Goal: Check status: Check status

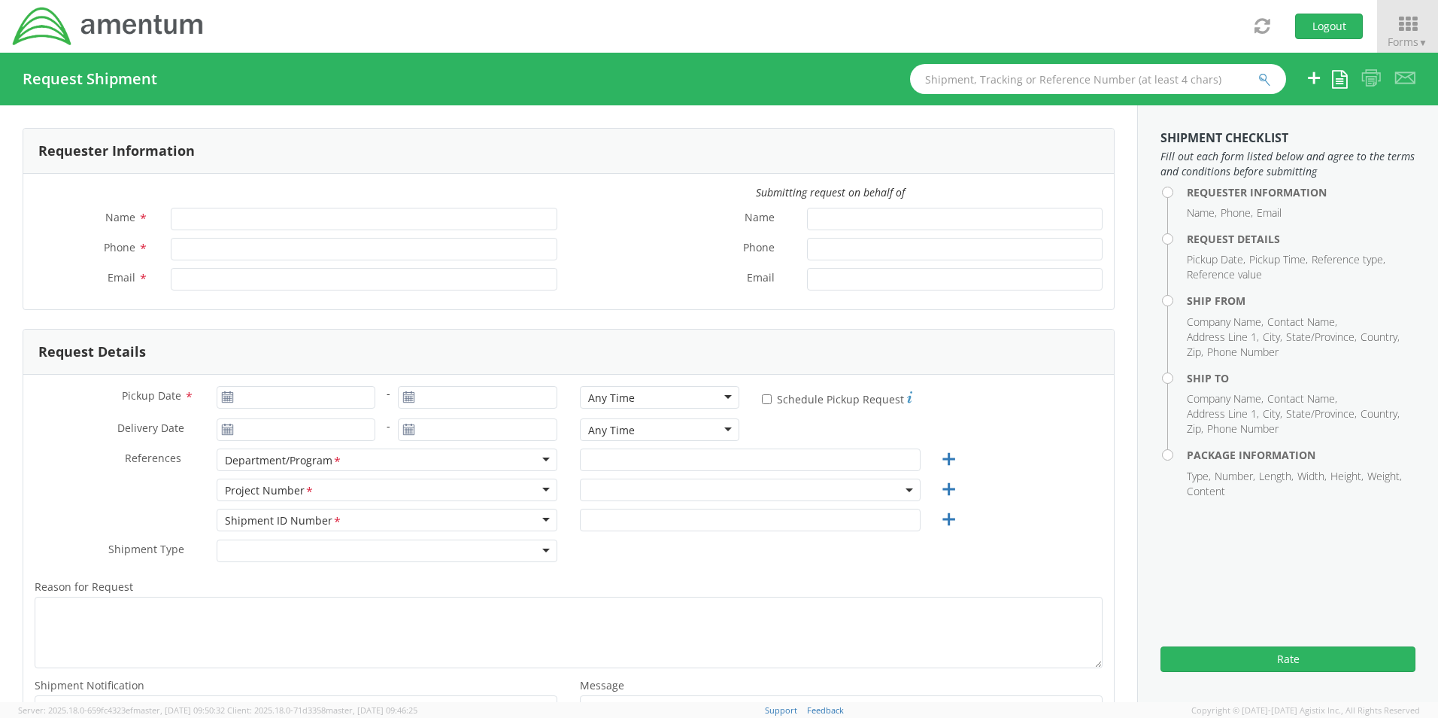
type input "[PERSON_NAME]"
type input "[PHONE_NUMBER]"
type input "[PERSON_NAME][EMAIL_ADDRESS][PERSON_NAME][DOMAIN_NAME]"
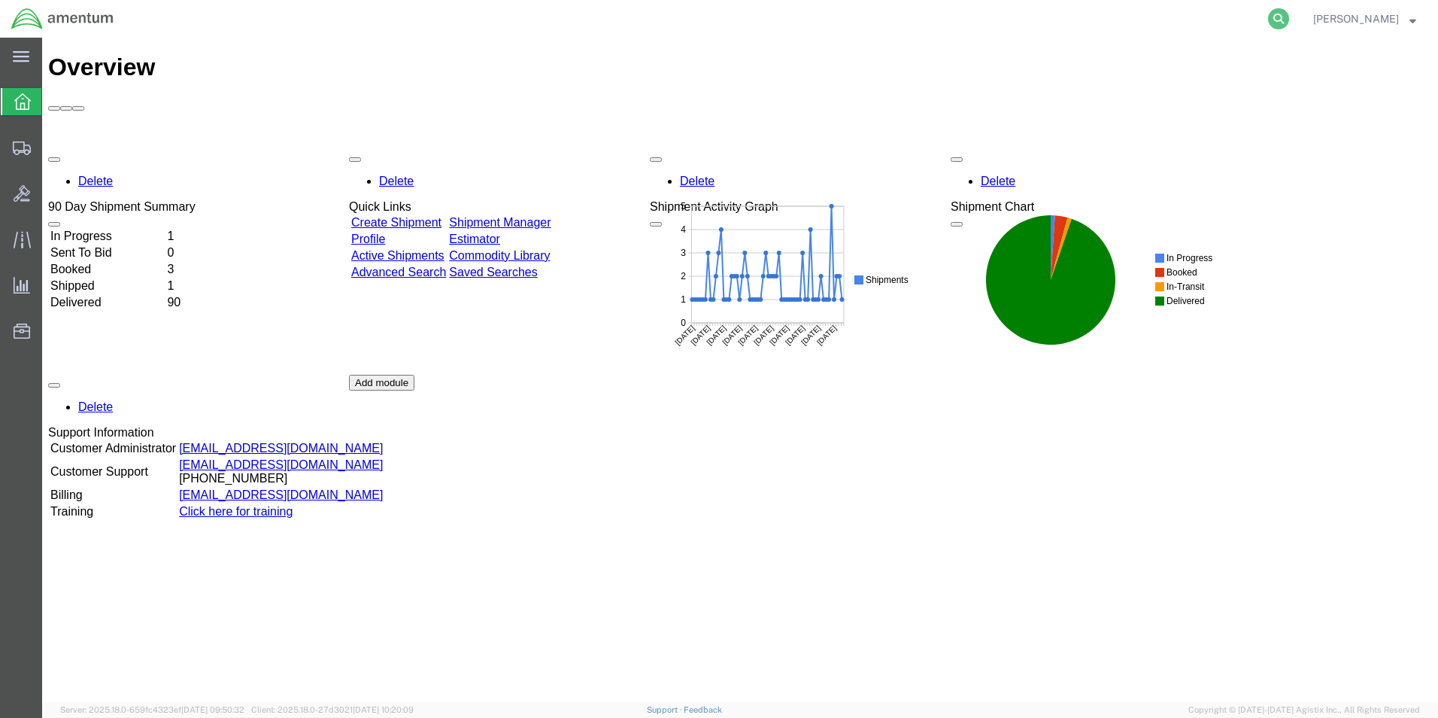
click at [1289, 23] on icon at bounding box center [1278, 18] width 21 height 21
click at [1129, 27] on input "search" at bounding box center [1039, 19] width 457 height 36
paste input "S637-25251-0883"
type input "S637-25251-0883"
click at [1289, 18] on icon at bounding box center [1278, 18] width 21 height 21
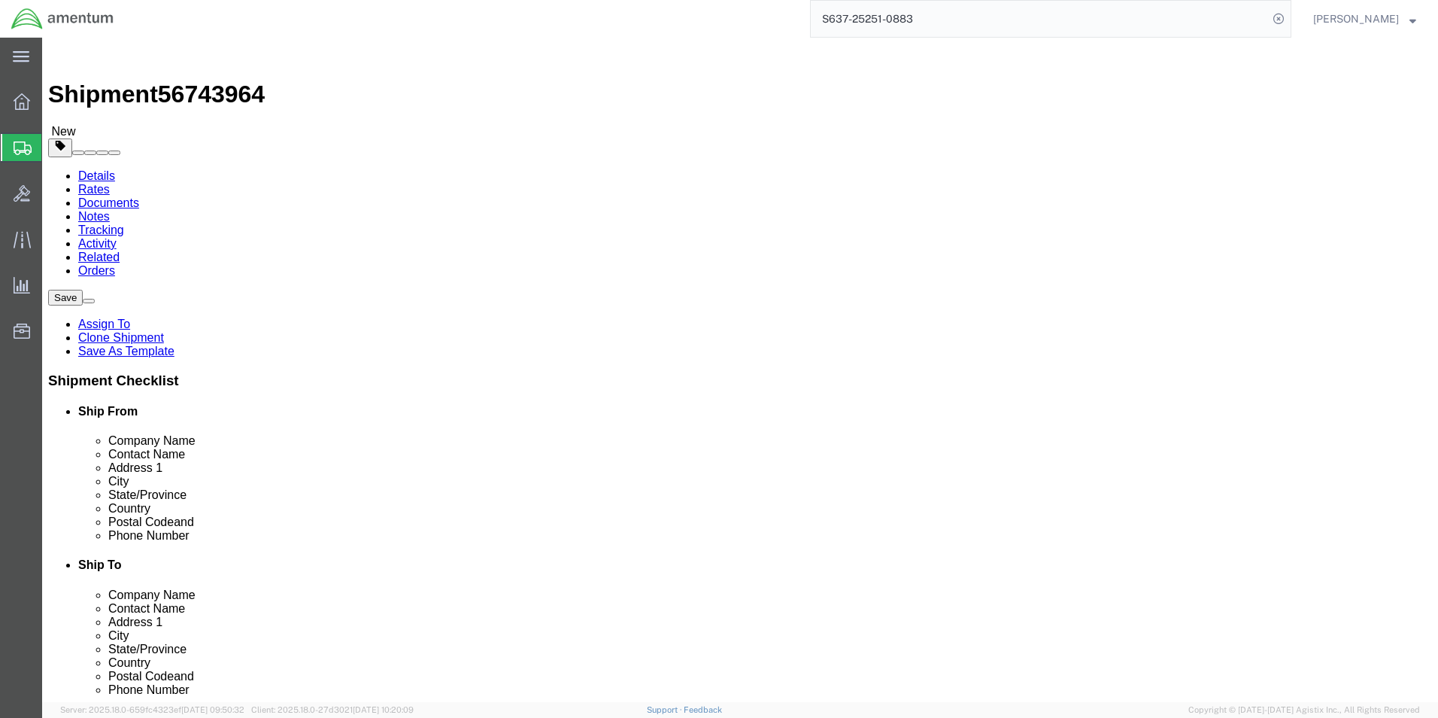
select select "42719"
select select
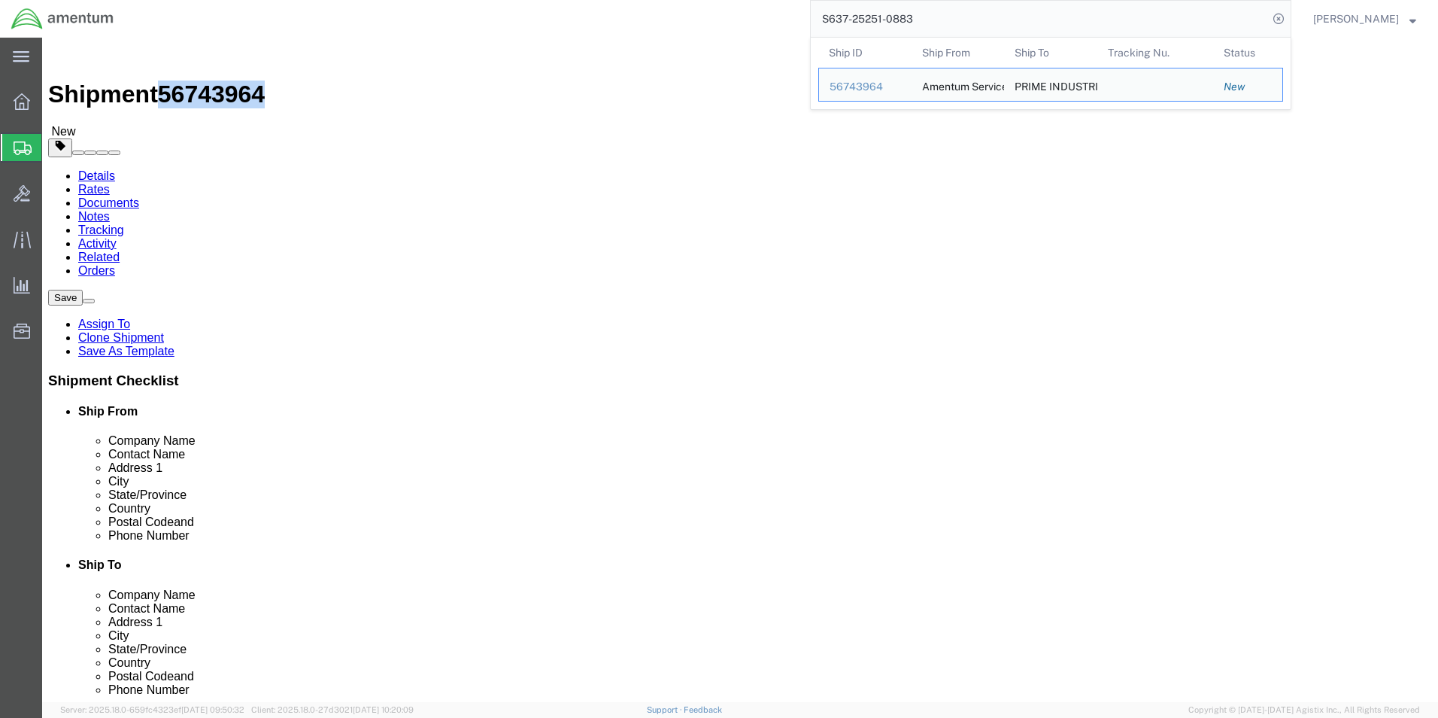
drag, startPoint x: 206, startPoint y: 21, endPoint x: 127, endPoint y: 17, distance: 79.1
click div "Shipment 56743964 New"
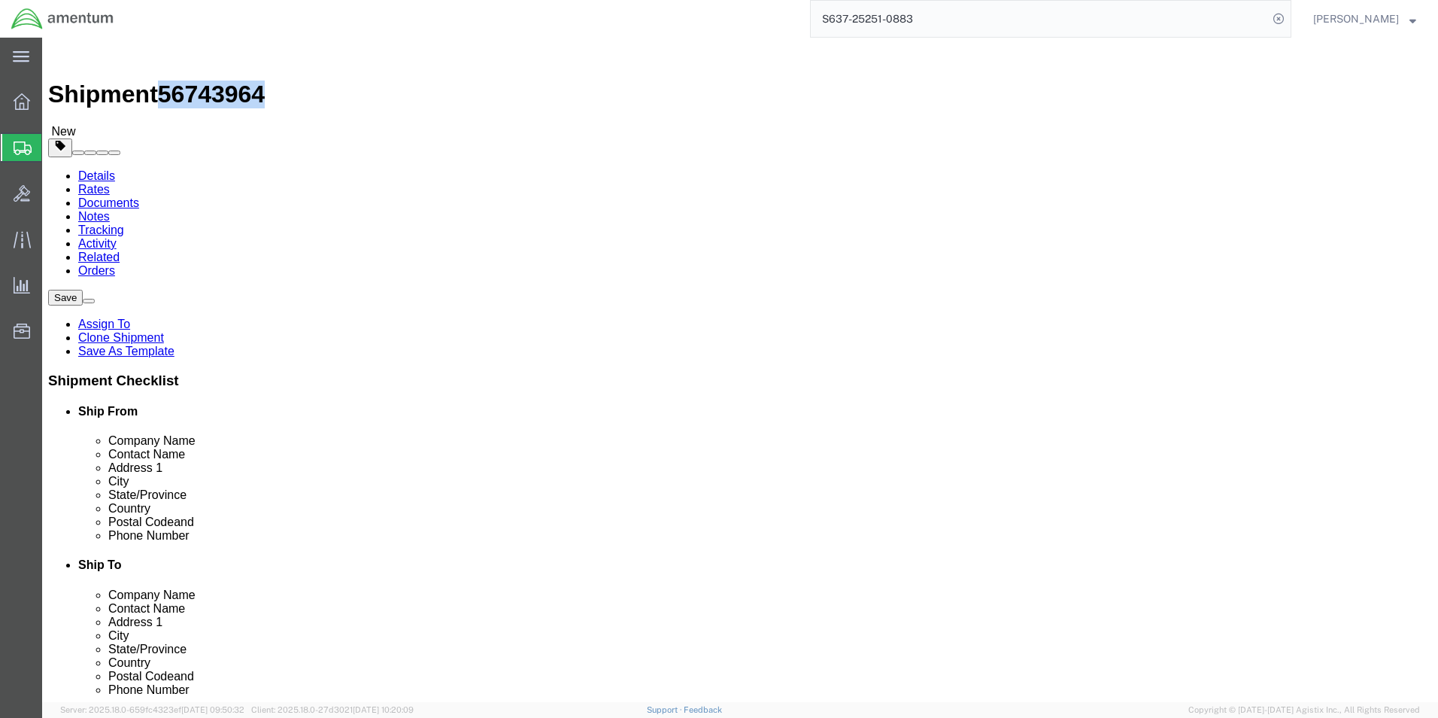
copy span "56743964"
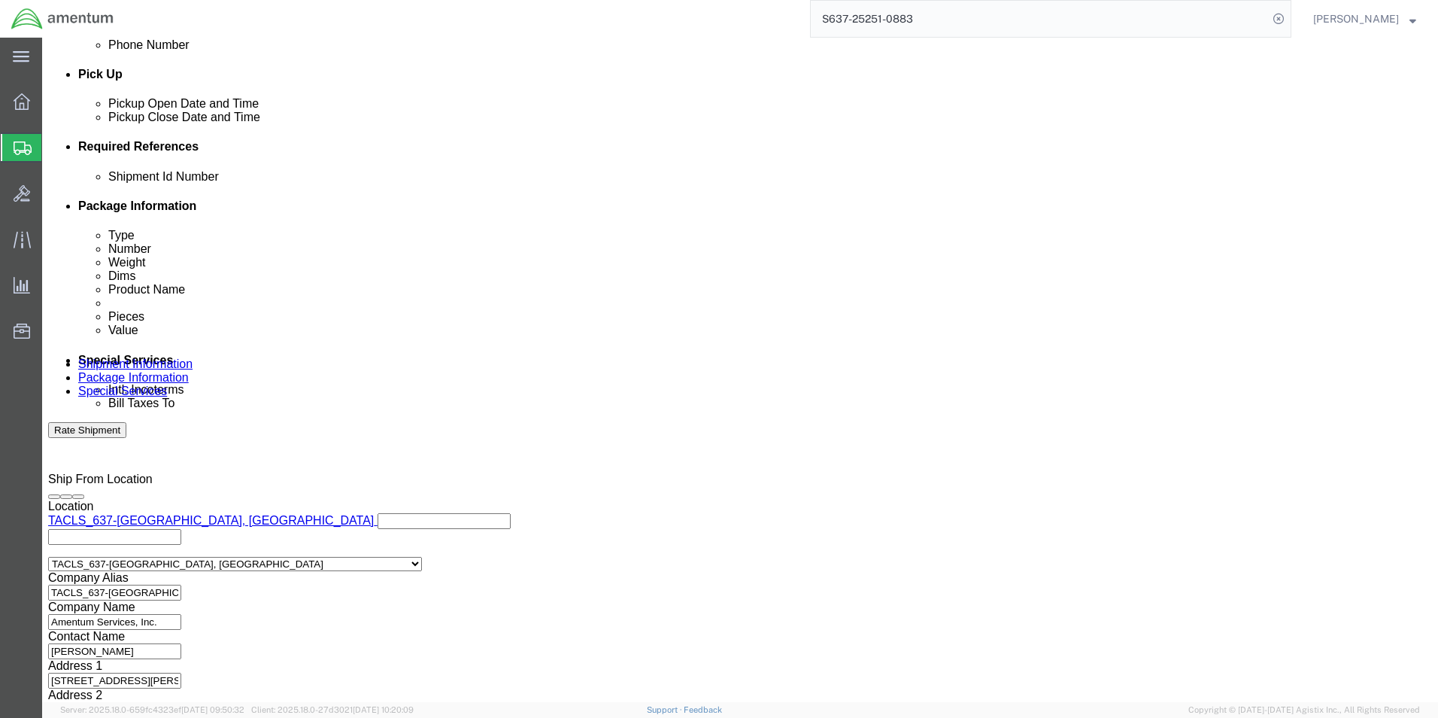
scroll to position [684, 0]
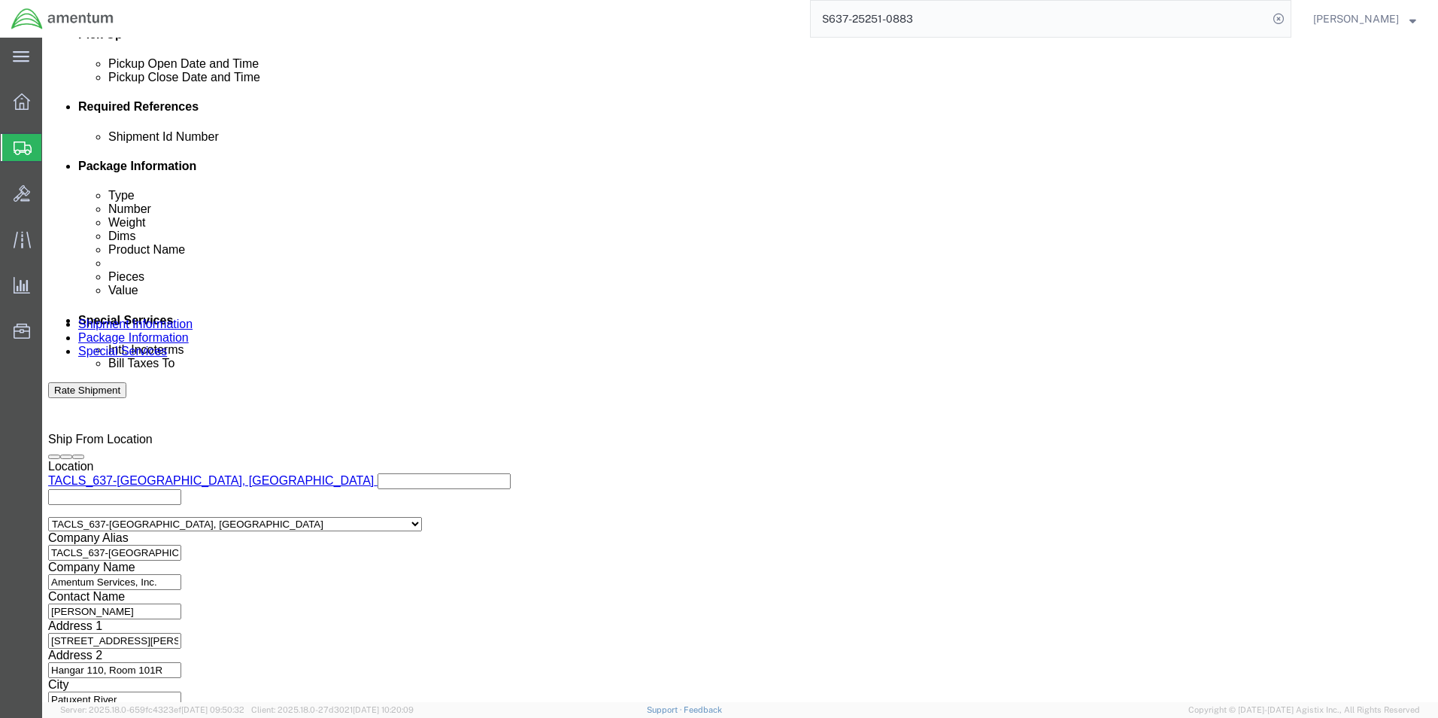
click button "Continue"
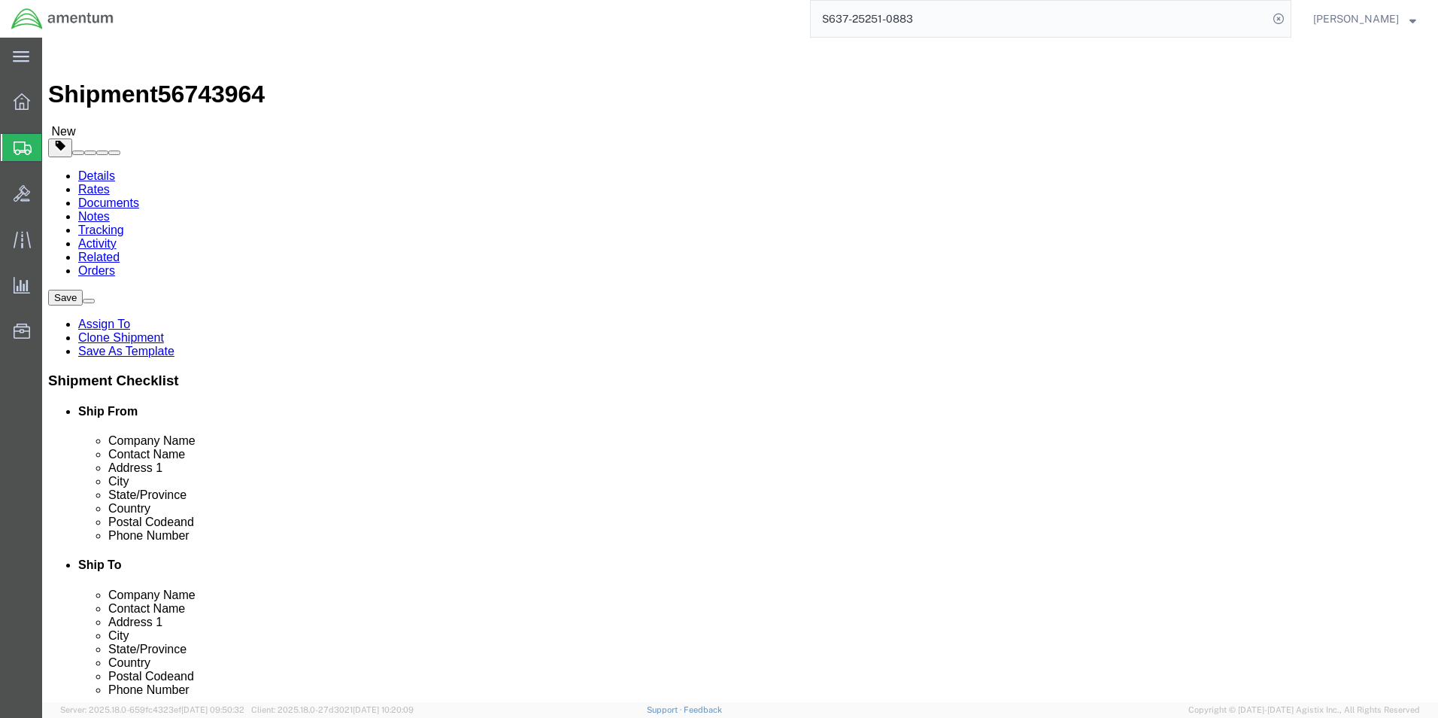
click button "Continue"
click button "Rate Shipment"
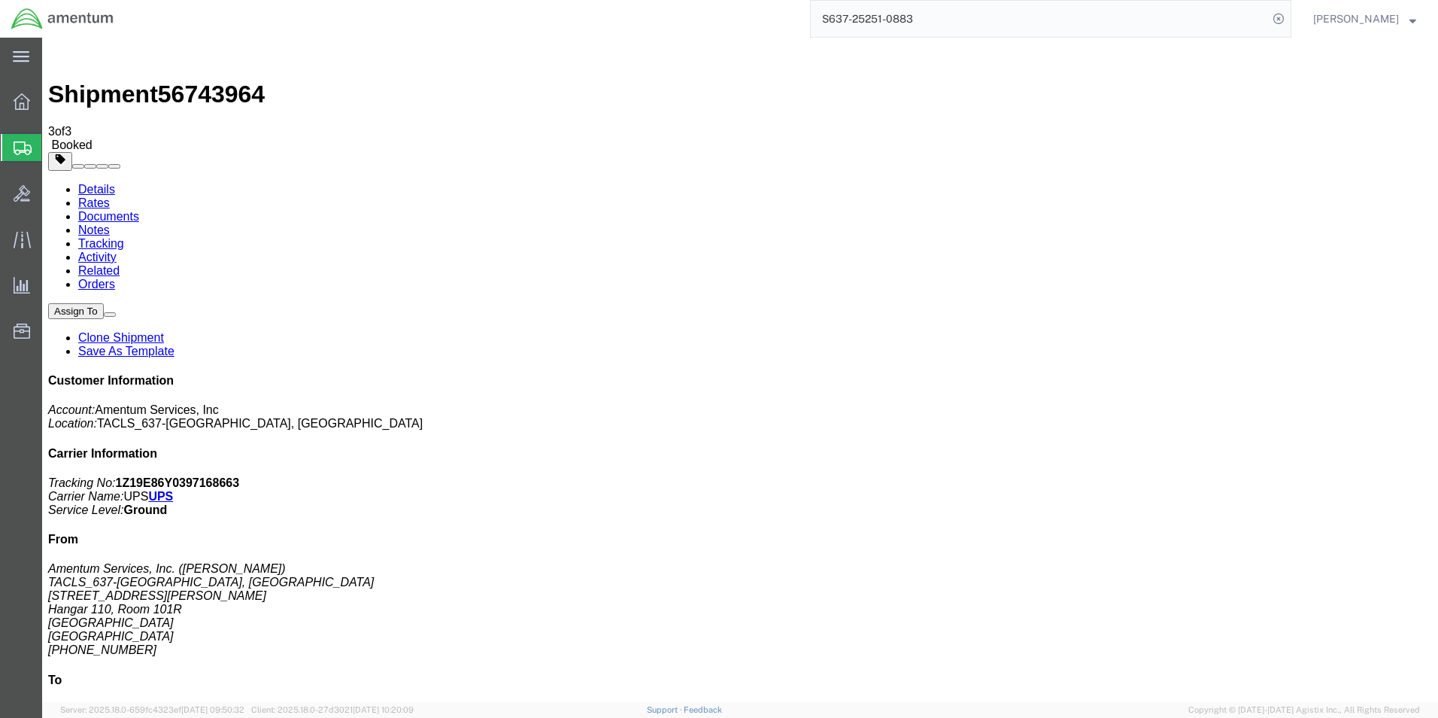
drag, startPoint x: 1333, startPoint y: 226, endPoint x: 1223, endPoint y: 237, distance: 110.3
click at [1223, 476] on p "Tracking No: 1Z19E86Y0397168663 Carrier Name: UPS UPS Service Level: Ground" at bounding box center [740, 496] width 1384 height 41
copy b "1Z19E86Y0397168663"
click at [16, 245] on icon at bounding box center [22, 239] width 17 height 17
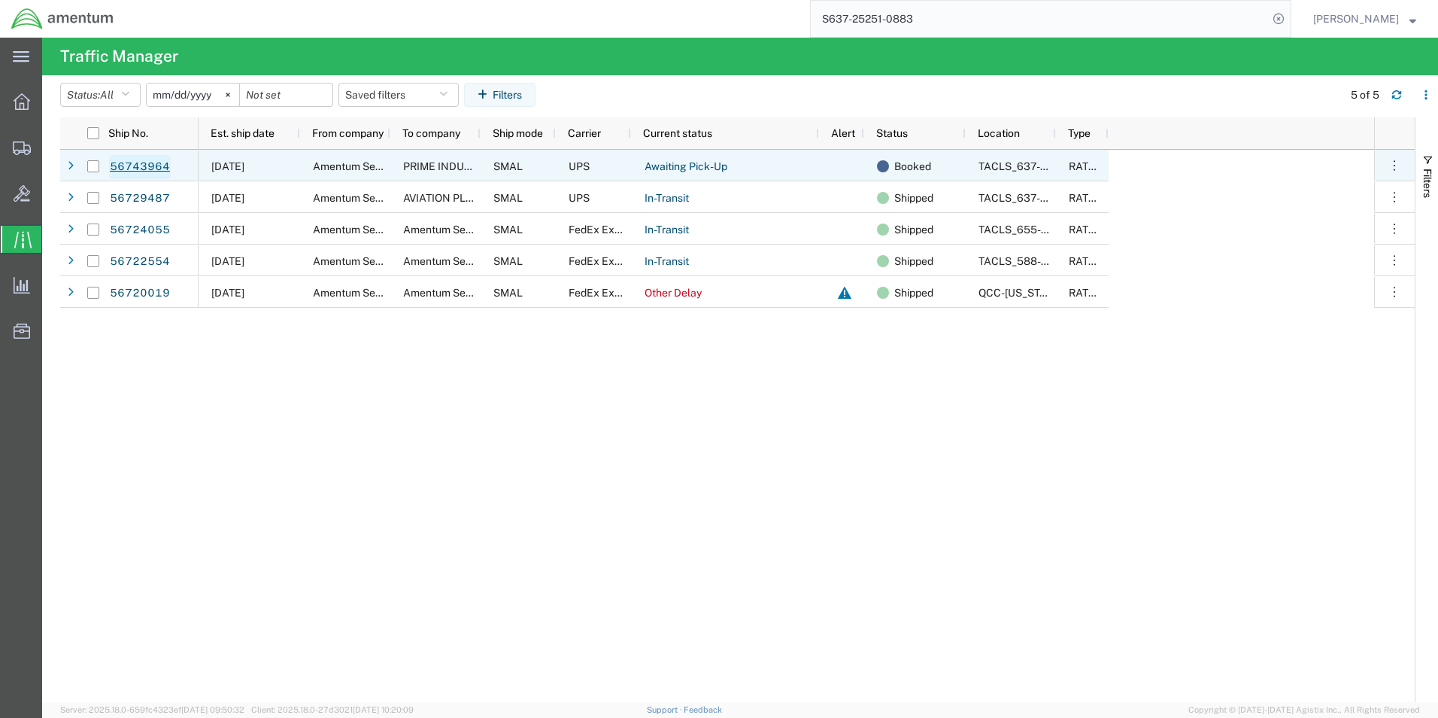
click at [156, 163] on link "56743964" at bounding box center [140, 167] width 62 height 24
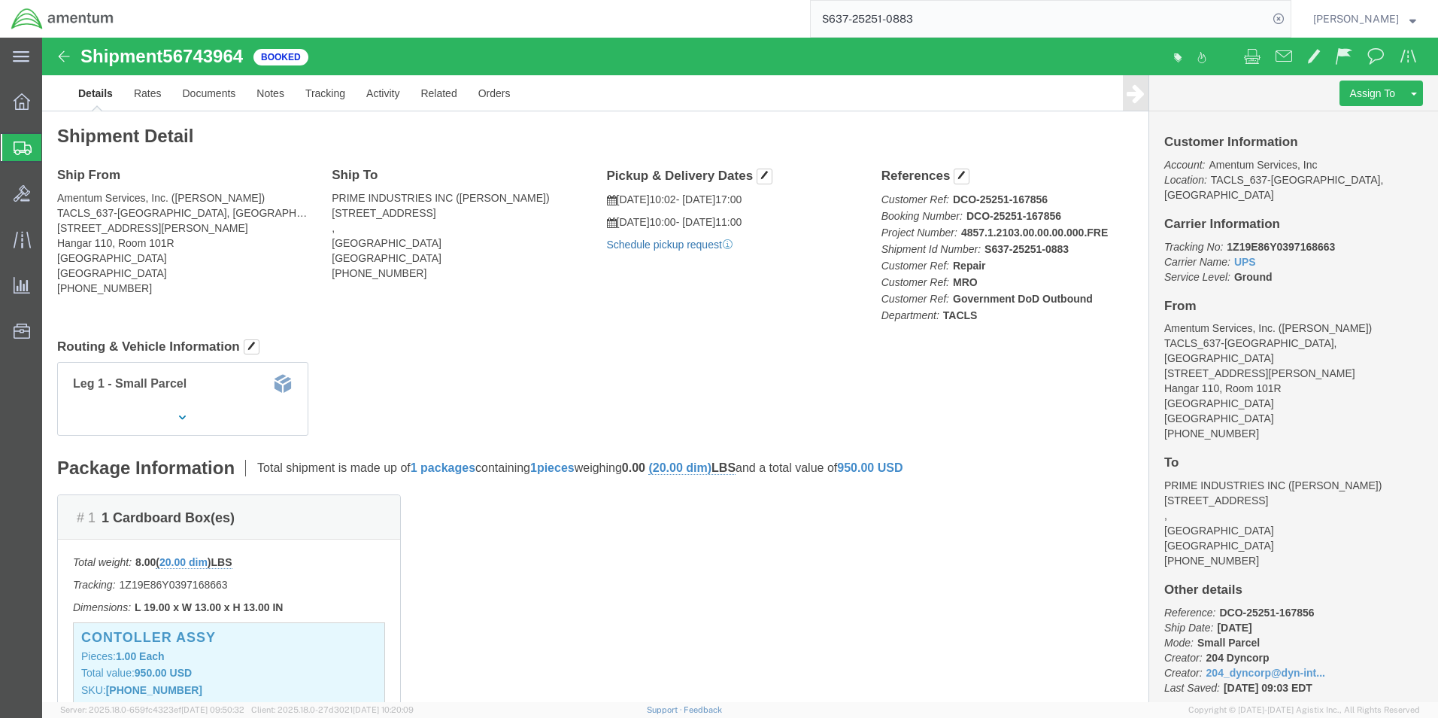
click link "Schedule pickup request"
click at [17, 235] on icon at bounding box center [22, 239] width 17 height 17
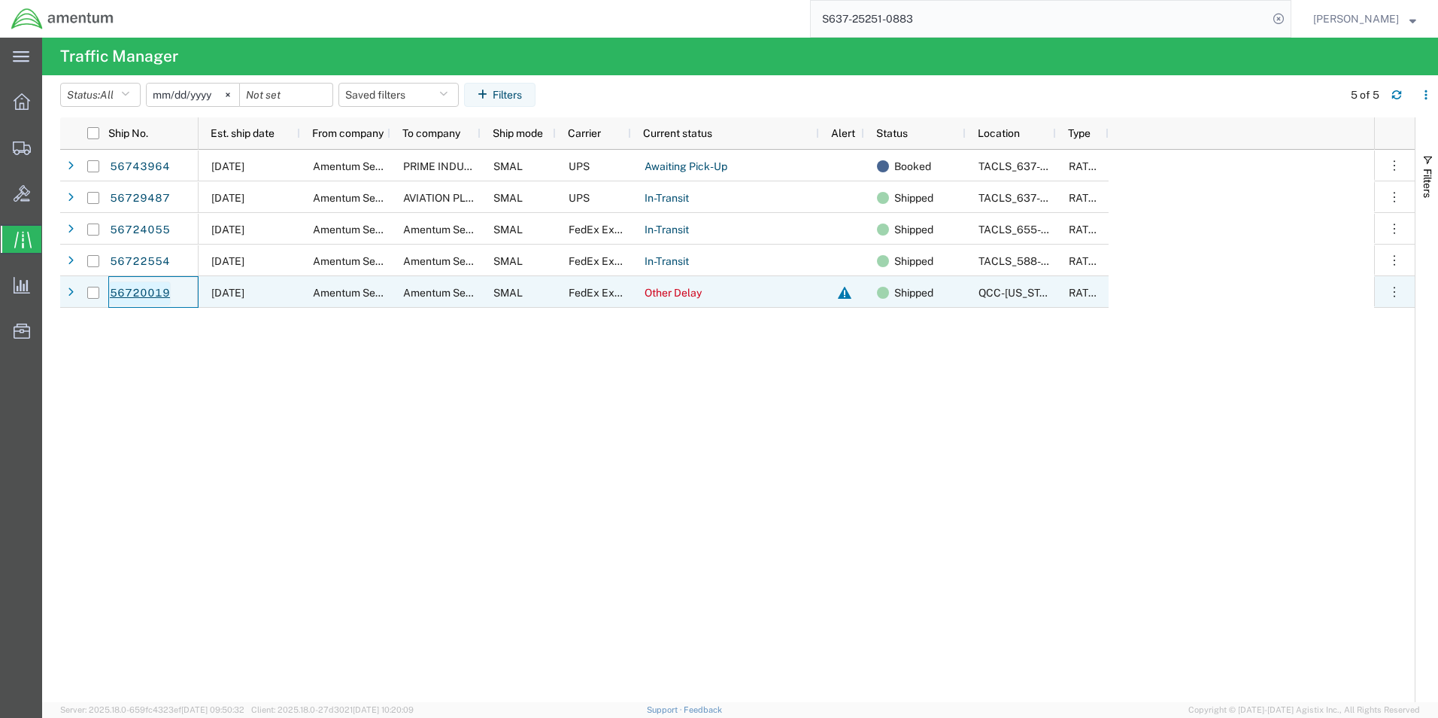
click at [118, 290] on link "56720019" at bounding box center [140, 293] width 62 height 24
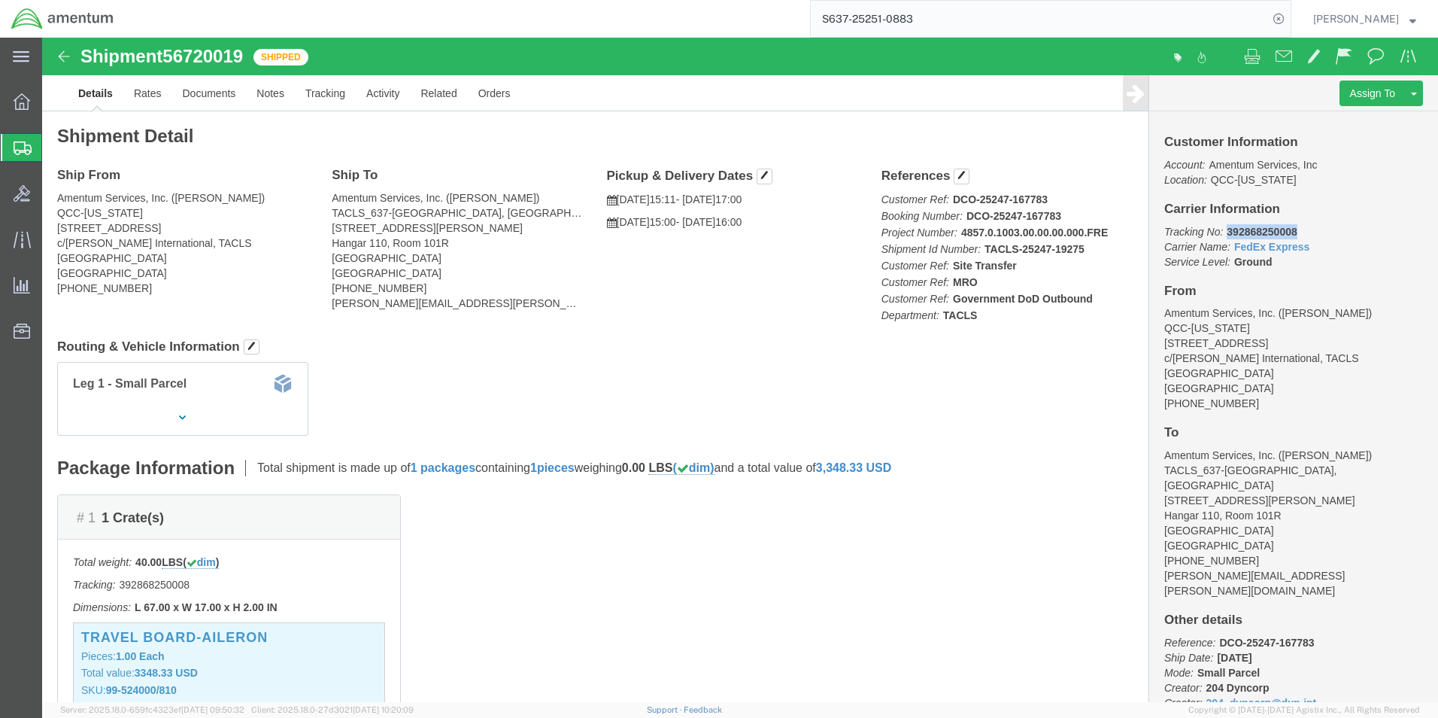
drag, startPoint x: 1247, startPoint y: 190, endPoint x: 1177, endPoint y: 198, distance: 70.4
click p "Tracking No: 392868250008 Carrier Name: FedEx Express FedEx Express Service Lev…"
copy b "392868250008"
